Goal: Transaction & Acquisition: Purchase product/service

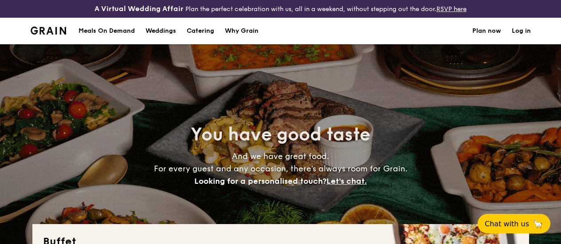
select select
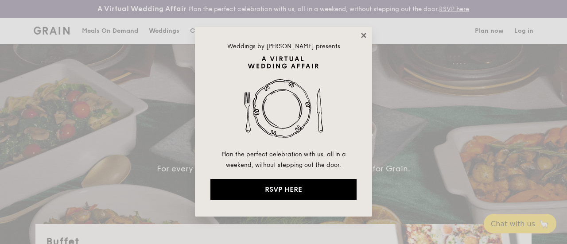
click at [363, 36] on icon at bounding box center [363, 35] width 5 height 5
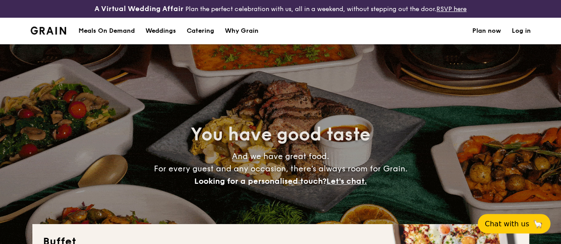
click at [216, 38] on link "Catering" at bounding box center [200, 31] width 38 height 27
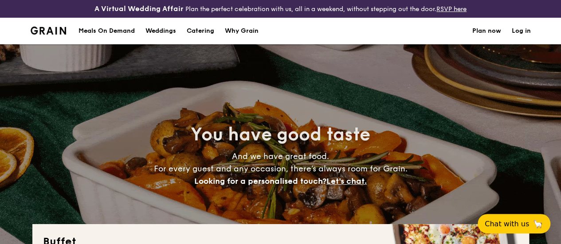
click at [203, 40] on h1 "Catering" at bounding box center [200, 31] width 27 height 27
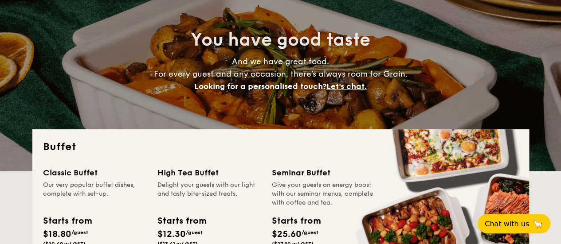
scroll to position [222, 0]
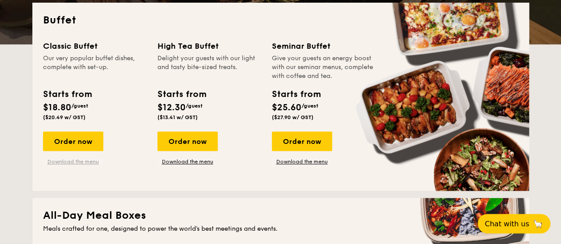
click at [86, 165] on link "Download the menu" at bounding box center [73, 161] width 60 height 7
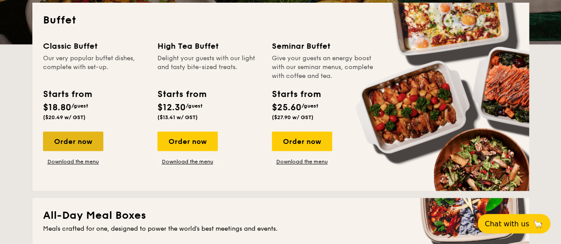
click at [74, 150] on div "Order now" at bounding box center [73, 141] width 60 height 19
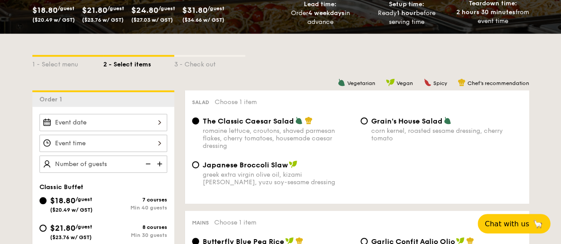
scroll to position [222, 0]
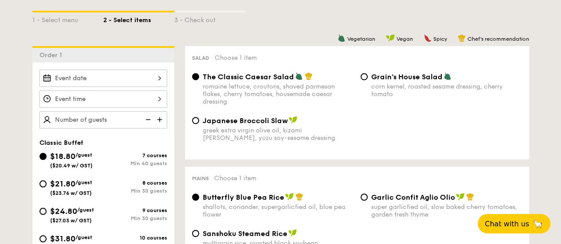
click at [146, 87] on div at bounding box center [103, 78] width 128 height 17
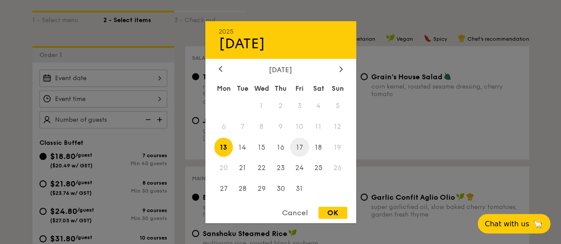
click at [298, 145] on span "17" at bounding box center [299, 147] width 19 height 19
click at [340, 213] on div "OK" at bounding box center [332, 213] width 29 height 12
type input "[DATE]"
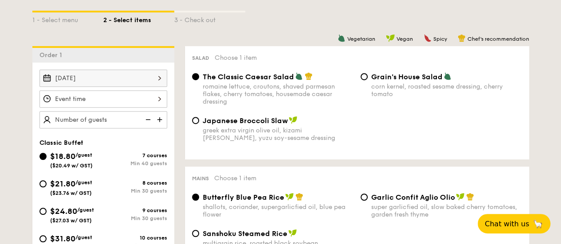
click at [124, 106] on div at bounding box center [280, 122] width 561 height 244
click at [141, 105] on div at bounding box center [103, 98] width 128 height 17
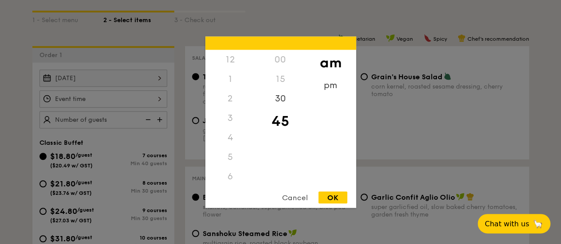
scroll to position [97, 0]
drag, startPoint x: 230, startPoint y: 142, endPoint x: 231, endPoint y: 117, distance: 24.9
click at [231, 117] on div "12 1 2 3 4 5 6 7 8 9 10 11" at bounding box center [230, 117] width 50 height 135
click at [229, 177] on div "11" at bounding box center [230, 186] width 50 height 26
click at [284, 101] on div "30" at bounding box center [280, 102] width 50 height 26
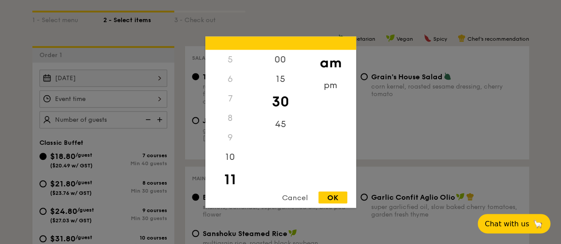
click at [335, 197] on div "OK" at bounding box center [332, 197] width 29 height 12
type input "11:30AM"
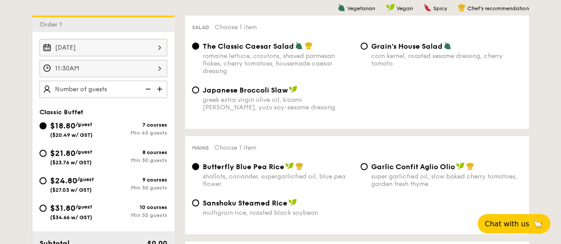
scroll to position [266, 0]
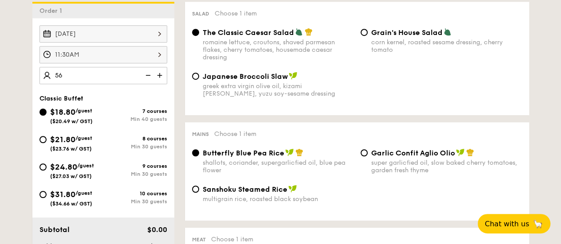
type input "50 guests"
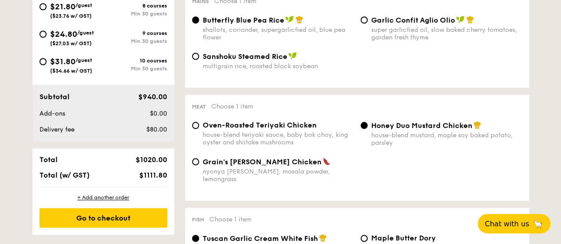
scroll to position [443, 0]
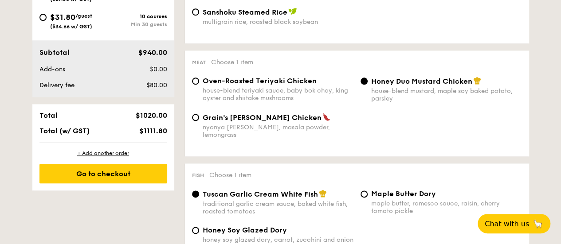
click at [273, 122] on span "Grain's [PERSON_NAME] Chicken" at bounding box center [262, 117] width 119 height 8
click at [199, 121] on input "Grain's [PERSON_NAME] Chicken nyonya [PERSON_NAME], masala powder, lemongrass" at bounding box center [195, 117] width 7 height 7
radio input "true"
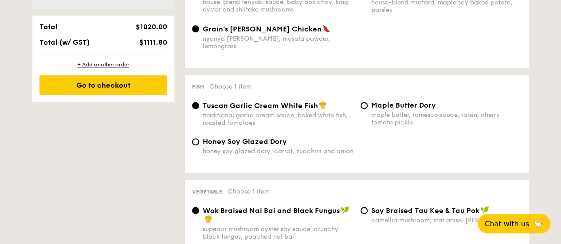
click at [273, 150] on div "Honey Soy Glazed Dory honey soy glazed dory, carrot, zucchini and onion" at bounding box center [278, 146] width 151 height 18
click at [199, 145] on input "Honey Soy Glazed Dory honey soy glazed dory, carrot, zucchini and onion" at bounding box center [195, 141] width 7 height 7
radio input "true"
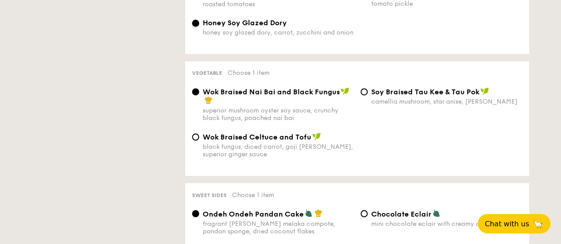
scroll to position [665, 0]
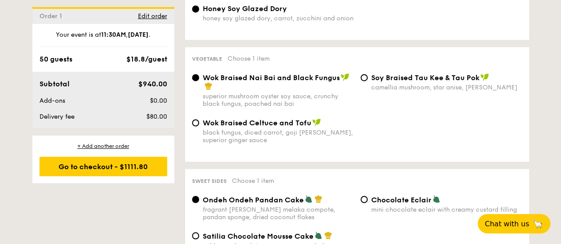
click at [286, 127] on span "Wok Braised Celtuce and Tofu" at bounding box center [257, 123] width 109 height 8
click at [199, 126] on input "Wok Braised Celtuce and Tofu black fungus, diced carrot, goji [PERSON_NAME], su…" at bounding box center [195, 122] width 7 height 7
radio input "true"
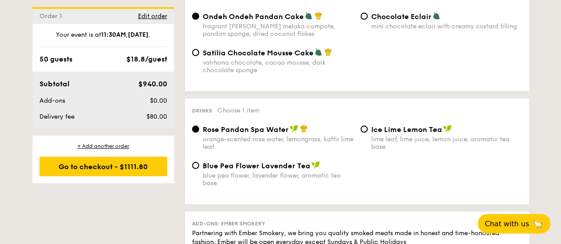
scroll to position [886, 0]
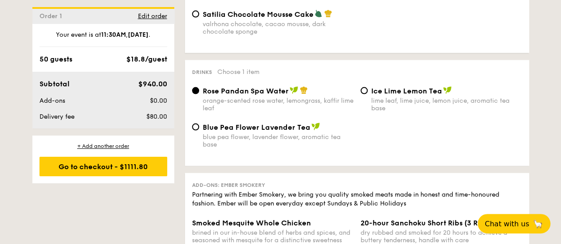
click at [397, 107] on div "lime leaf, lime juice, lemon juice, aromatic tea base" at bounding box center [446, 104] width 151 height 15
click at [367, 94] on input "Ice Lime Lemon Tea lime leaf, lime juice, lemon juice, aromatic tea base" at bounding box center [363, 90] width 7 height 7
radio input "true"
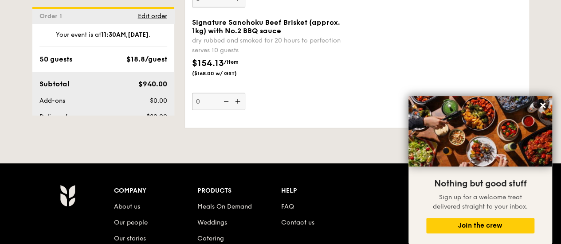
scroll to position [1241, 0]
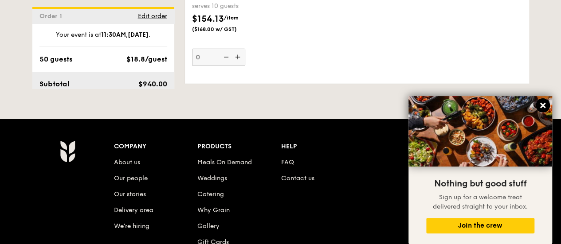
click at [545, 109] on icon at bounding box center [542, 105] width 8 height 8
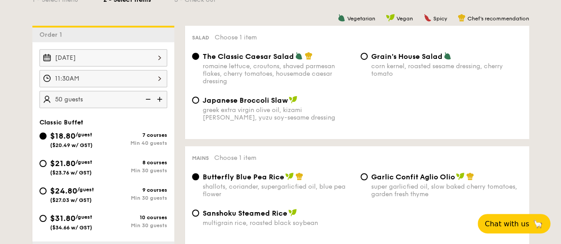
scroll to position [222, 0]
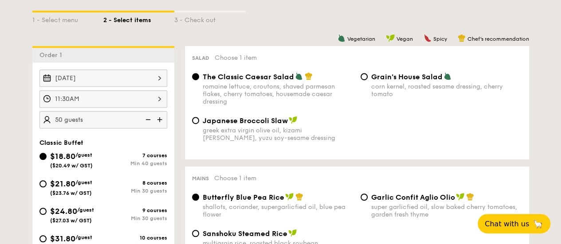
click at [158, 123] on img at bounding box center [160, 119] width 13 height 17
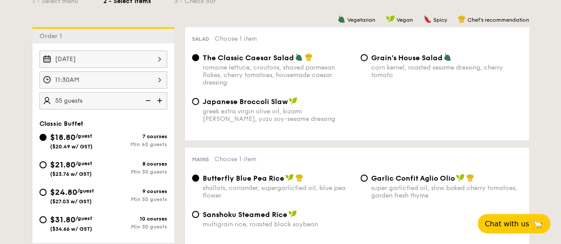
scroll to position [177, 0]
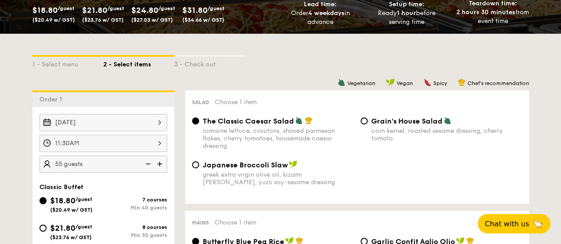
click at [161, 170] on img at bounding box center [160, 164] width 13 height 17
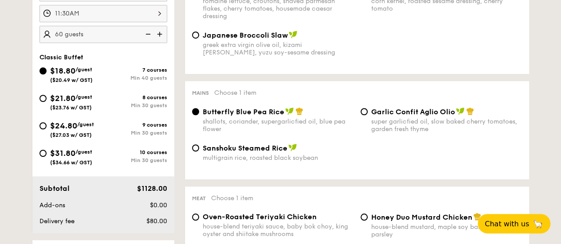
scroll to position [443, 0]
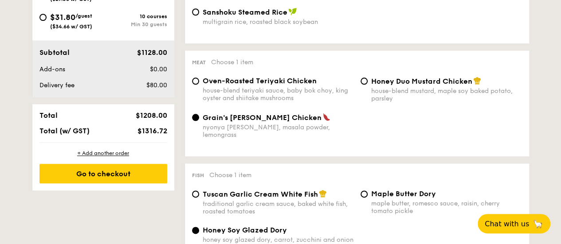
click at [159, 97] on div "Subtotal $1128.00 Add-ons $0.00 Delivery fee $80.00" at bounding box center [103, 68] width 142 height 57
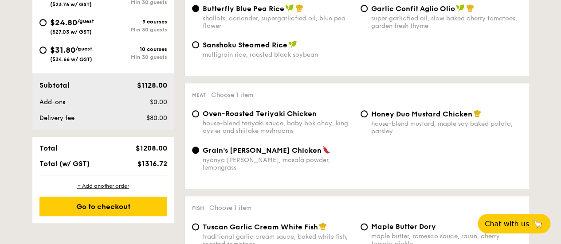
scroll to position [266, 0]
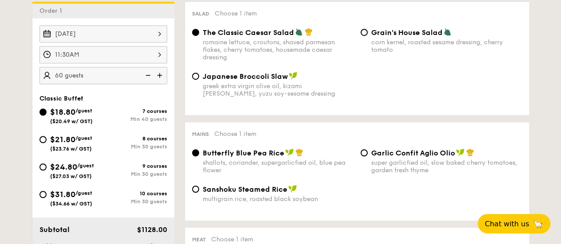
click at [160, 82] on img at bounding box center [160, 75] width 13 height 17
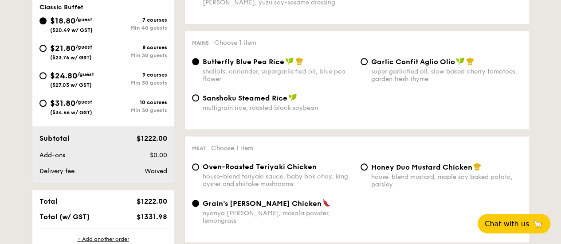
scroll to position [399, 0]
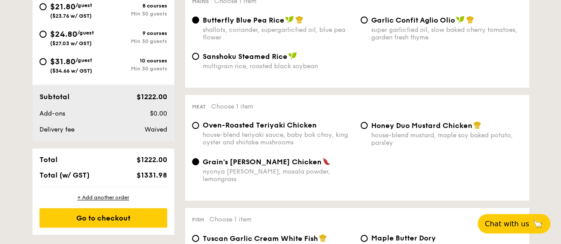
drag, startPoint x: 144, startPoint y: 138, endPoint x: 166, endPoint y: 136, distance: 21.3
click at [166, 133] on span "Waived" at bounding box center [155, 130] width 23 height 8
click at [168, 134] on div "Waived" at bounding box center [144, 129] width 54 height 9
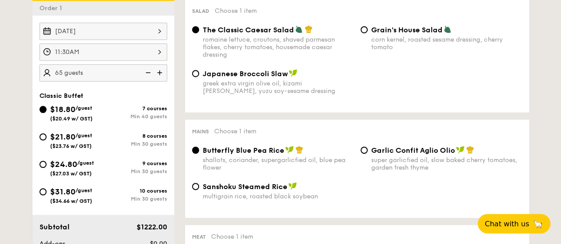
scroll to position [266, 0]
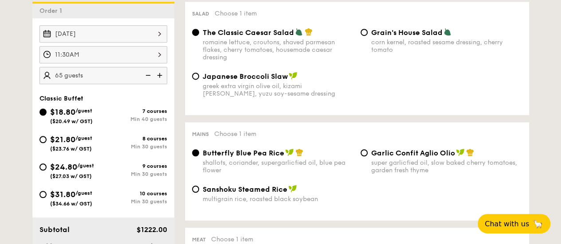
click at [149, 82] on img at bounding box center [146, 75] width 13 height 17
type input "60 guests"
click at [44, 143] on input "$21.80 /guest ($23.76 w/ GST) 8 courses Min 30 guests" at bounding box center [42, 139] width 7 height 7
radio input "true"
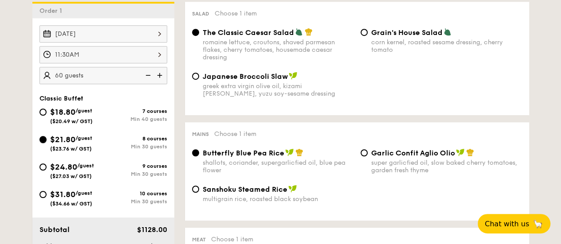
radio input "true"
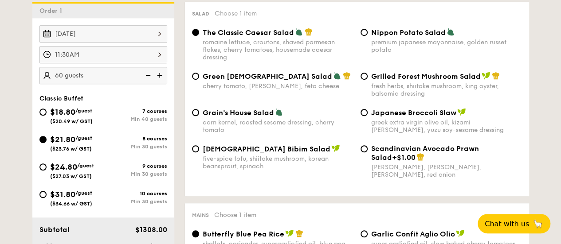
click at [149, 79] on img at bounding box center [146, 75] width 13 height 17
type input "55 guests"
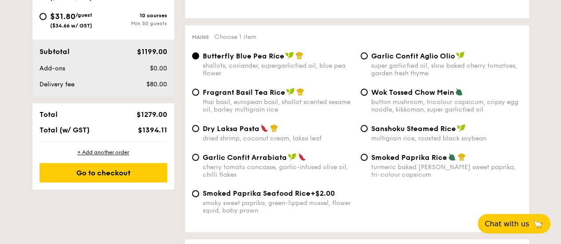
scroll to position [355, 0]
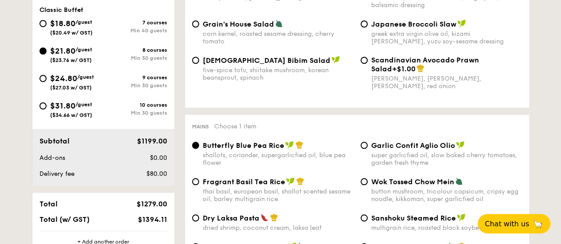
click at [92, 80] on span "/guest" at bounding box center [85, 77] width 17 height 6
click at [47, 82] on input "$24.80 /guest ($27.03 w/ GST) 9 courses Min 30 guests" at bounding box center [42, 78] width 7 height 7
radio input "true"
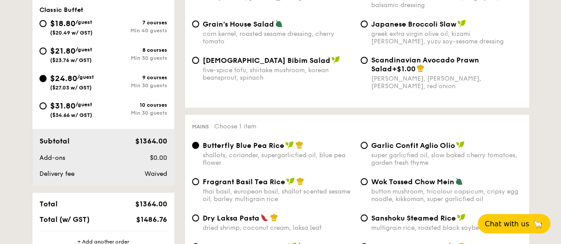
radio input "true"
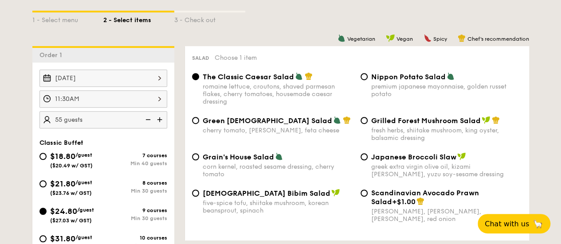
click at [147, 128] on img at bounding box center [146, 119] width 13 height 17
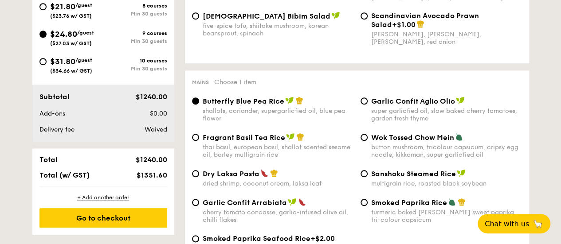
scroll to position [222, 0]
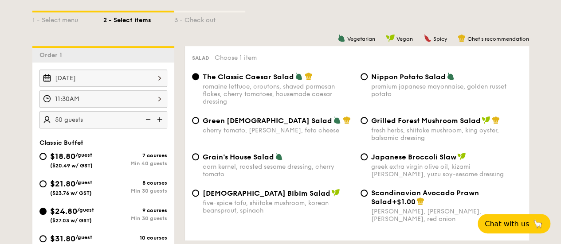
click at [147, 124] on img at bounding box center [146, 119] width 13 height 17
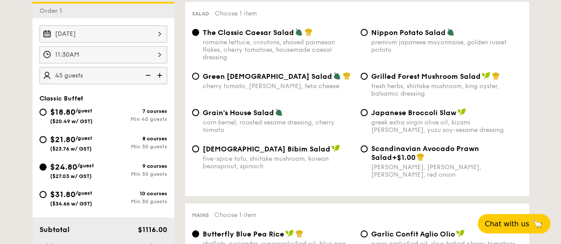
click at [158, 84] on img at bounding box center [160, 75] width 13 height 17
type input "50 guests"
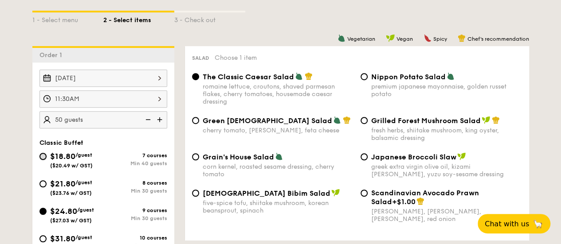
click at [44, 159] on input "$18.80 /guest ($20.49 w/ GST) 7 courses Min 40 guests" at bounding box center [42, 156] width 7 height 7
radio input "true"
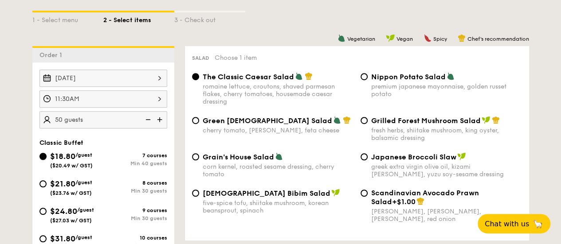
radio input "true"
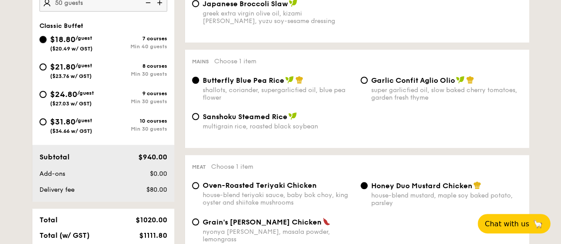
scroll to position [266, 0]
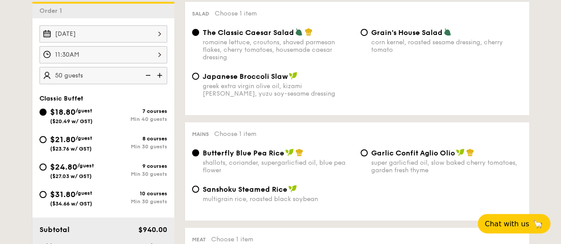
click at [159, 83] on img at bounding box center [160, 75] width 13 height 17
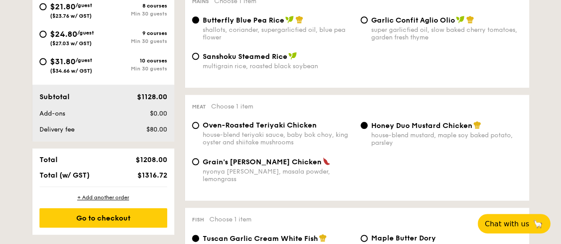
scroll to position [222, 0]
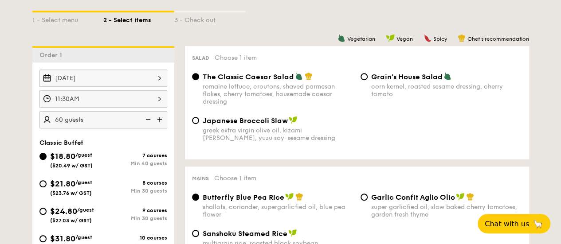
click at [162, 121] on img at bounding box center [160, 119] width 13 height 17
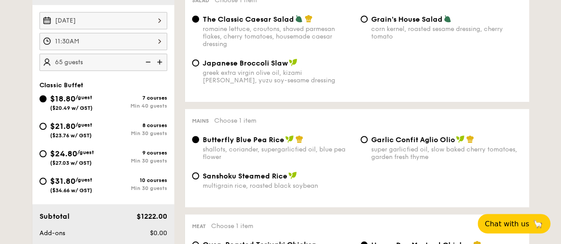
scroll to position [266, 0]
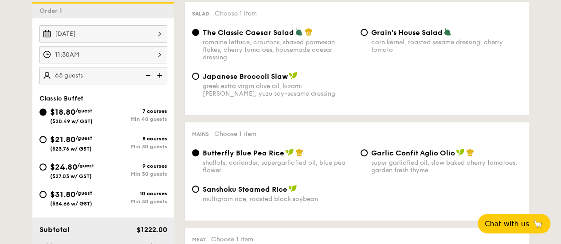
click at [152, 84] on img at bounding box center [146, 75] width 13 height 17
click at [161, 82] on img at bounding box center [160, 75] width 13 height 17
type input "55 guests"
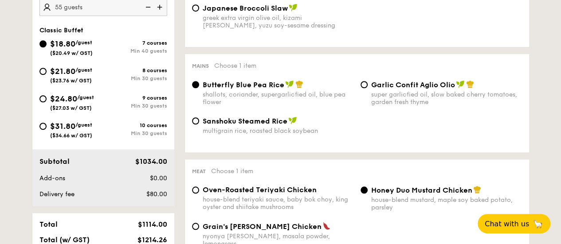
scroll to position [355, 0]
